Goal: Task Accomplishment & Management: Manage account settings

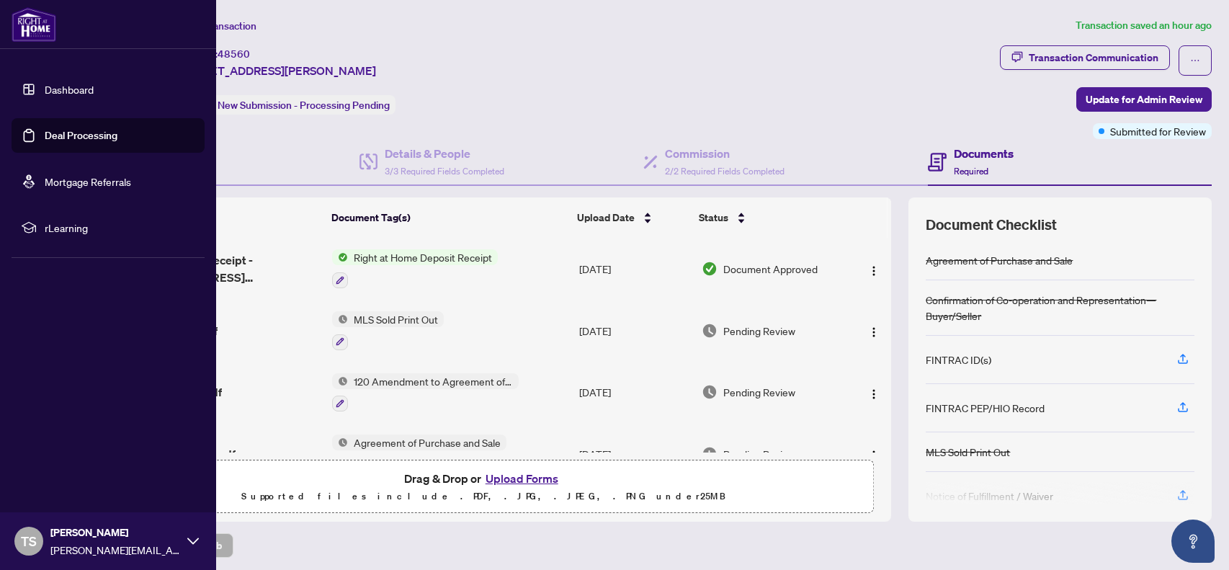
scroll to position [54, 0]
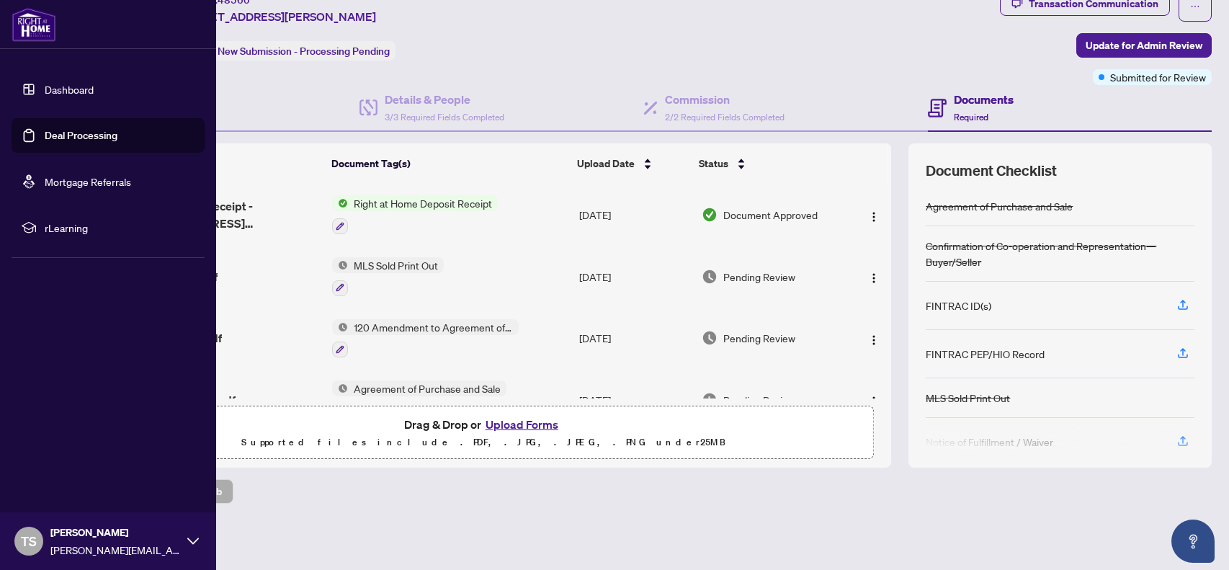
click at [45, 87] on link "Dashboard" at bounding box center [69, 89] width 49 height 13
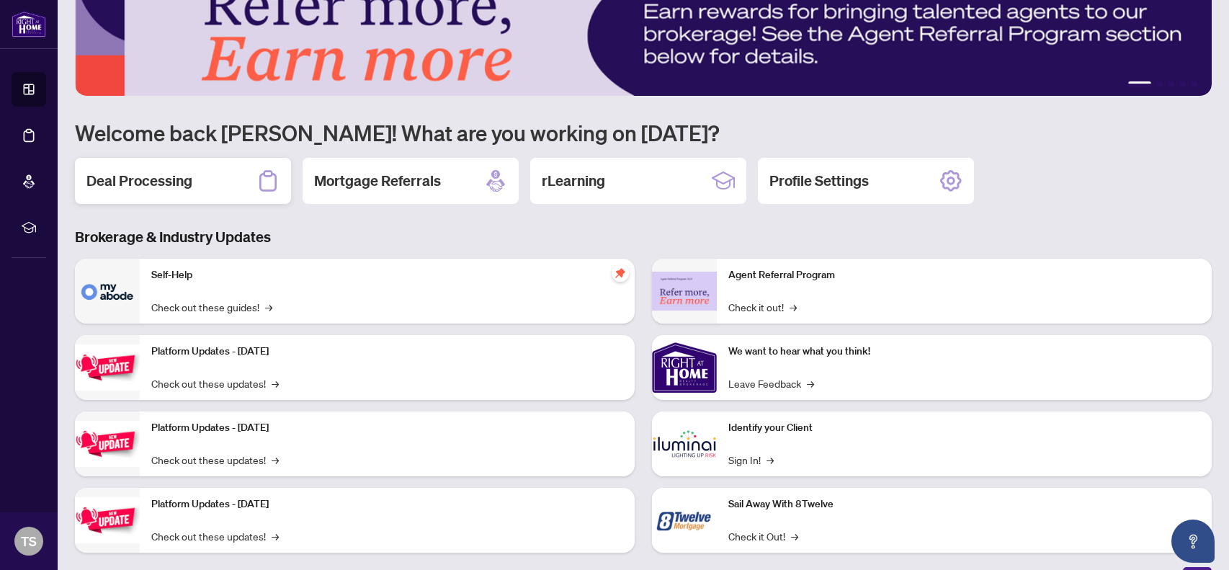
click at [196, 177] on div "Deal Processing" at bounding box center [183, 181] width 216 height 46
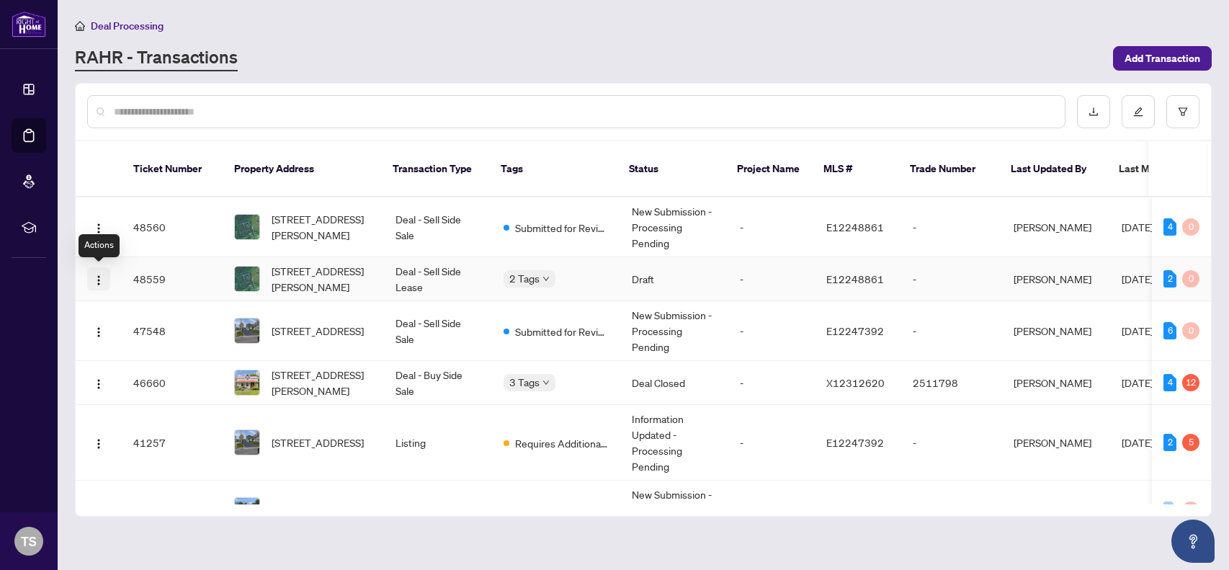
click at [97, 277] on img "button" at bounding box center [99, 280] width 12 height 12
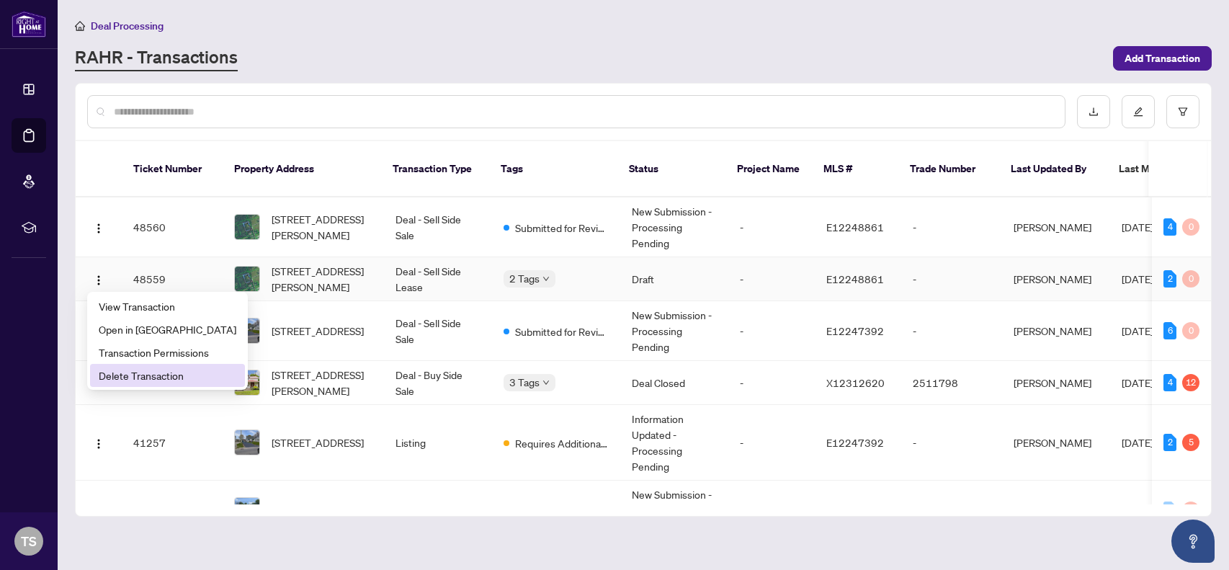
click at [146, 373] on span "Delete Transaction" at bounding box center [168, 375] width 138 height 16
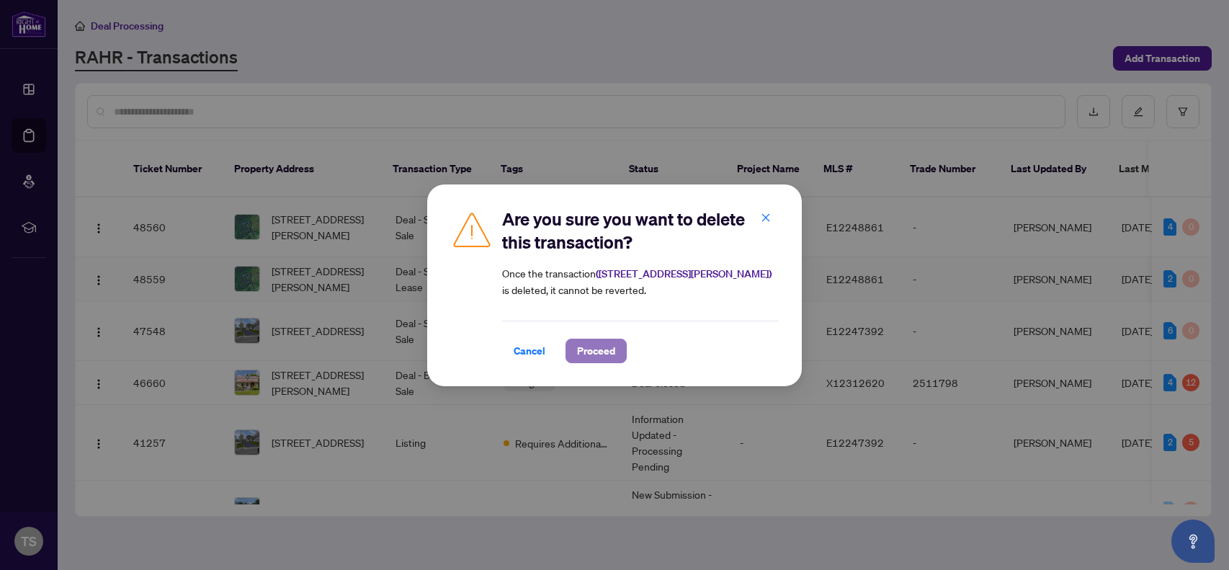
click at [586, 339] on span "Proceed" at bounding box center [596, 350] width 38 height 23
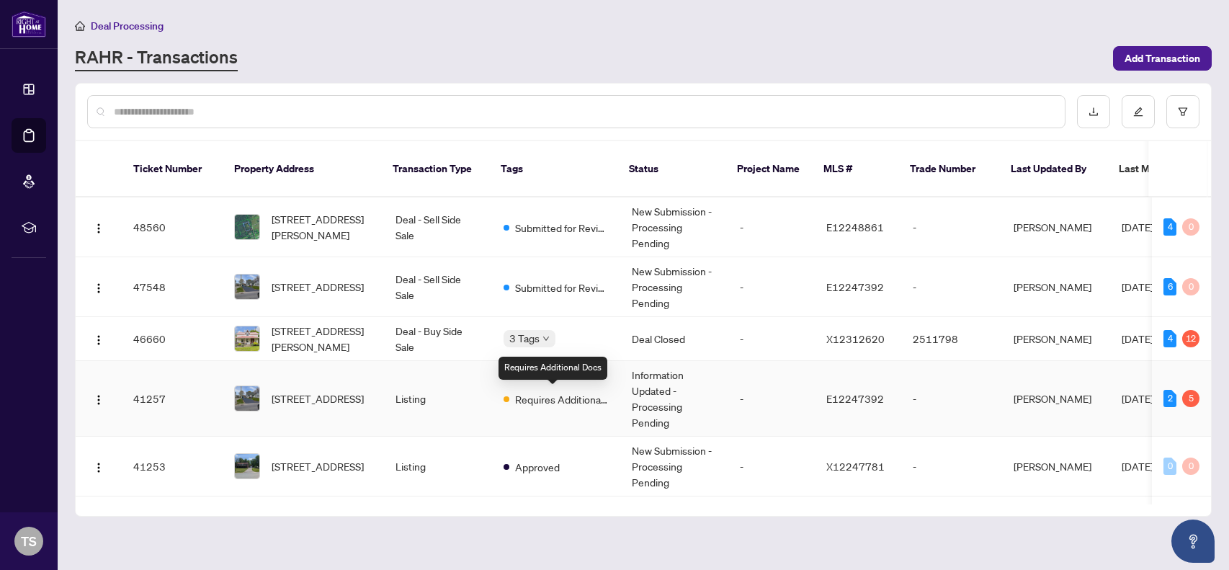
click at [539, 397] on span "Requires Additional Docs" at bounding box center [562, 399] width 94 height 16
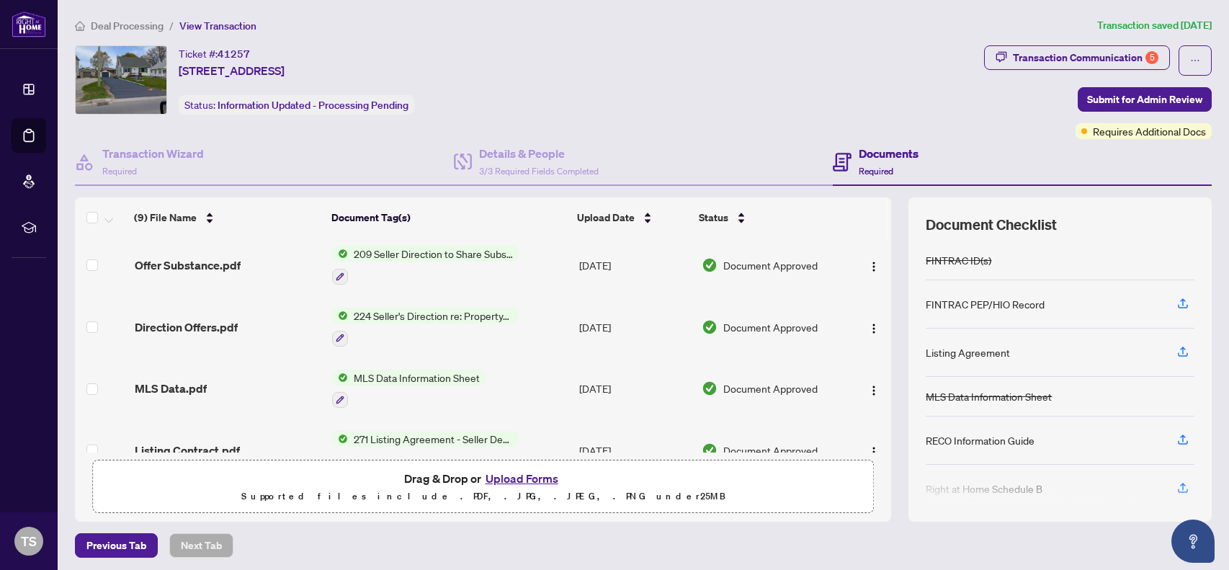
scroll to position [332, 0]
